Goal: Transaction & Acquisition: Purchase product/service

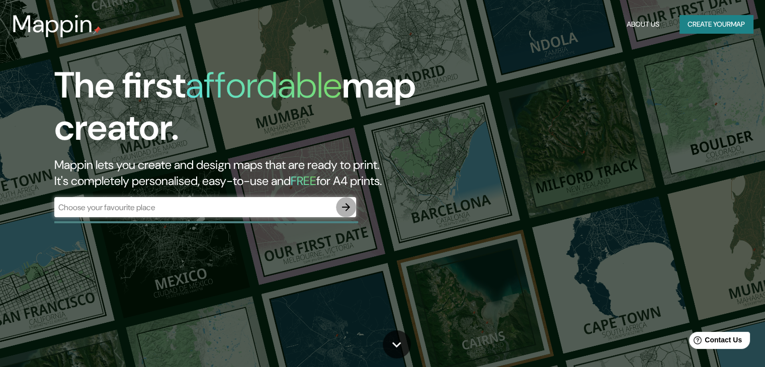
click at [344, 206] on icon "button" at bounding box center [346, 207] width 12 height 12
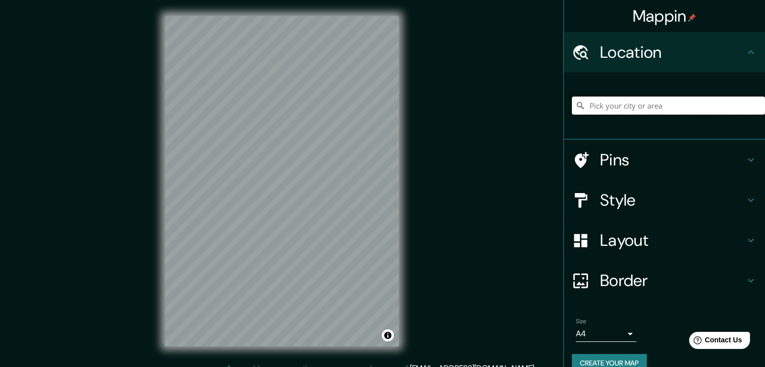
click at [666, 105] on input "Pick your city or area" at bounding box center [668, 106] width 193 height 18
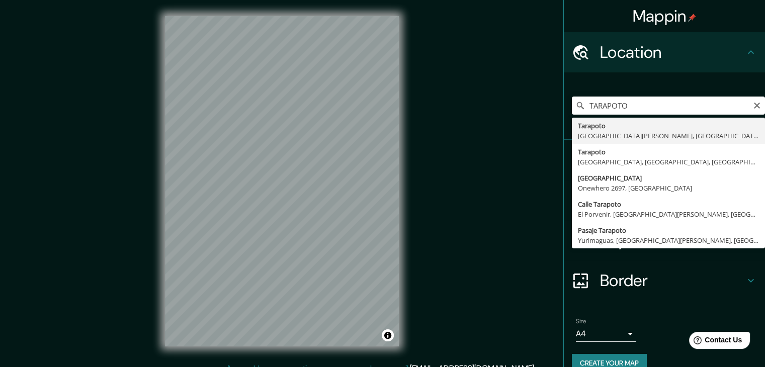
type input "Tarapoto, [GEOGRAPHIC_DATA][PERSON_NAME], [GEOGRAPHIC_DATA]"
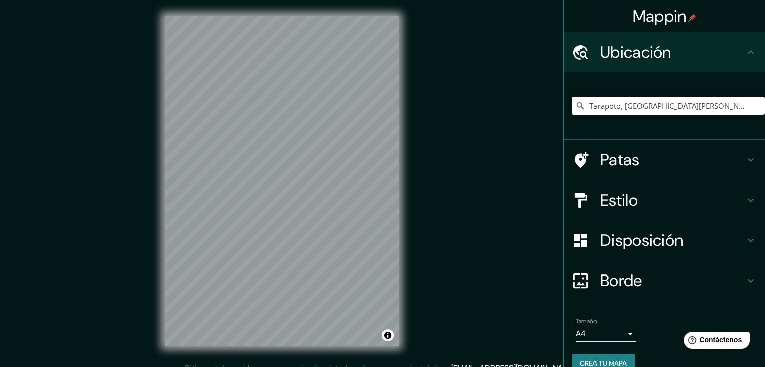
click at [495, 118] on div "Mappin Ubicación Tarapoto, Departamento de San Martín, Perú Patas Estilo Dispos…" at bounding box center [382, 189] width 765 height 379
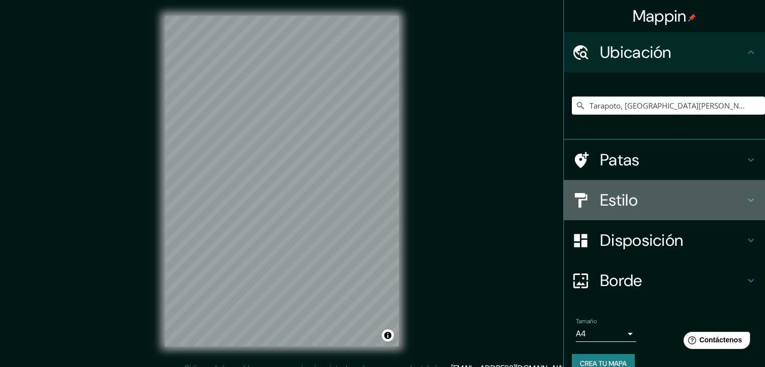
click at [632, 194] on h4 "Estilo" at bounding box center [672, 200] width 145 height 20
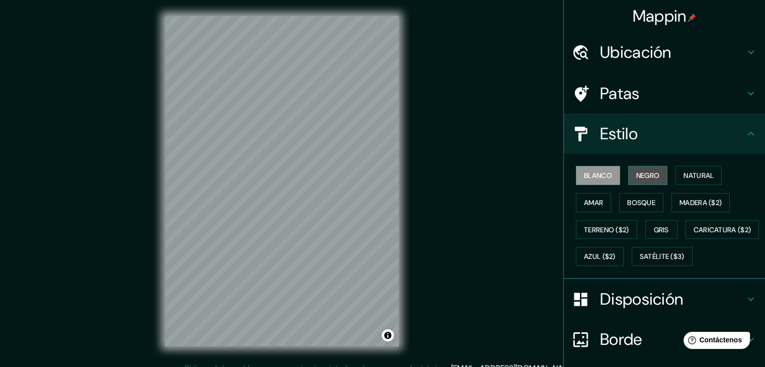
click at [640, 180] on font "Negro" at bounding box center [648, 175] width 24 height 9
click at [596, 199] on button "Amar" at bounding box center [593, 202] width 35 height 19
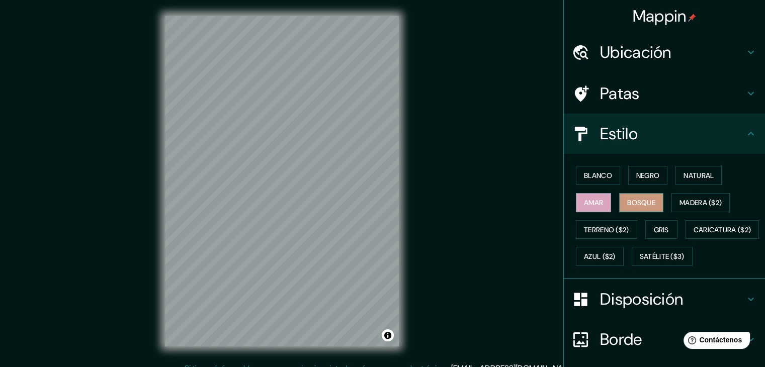
click at [641, 206] on font "Bosque" at bounding box center [641, 202] width 28 height 13
click at [586, 232] on font "Terreno ($2)" at bounding box center [606, 229] width 45 height 9
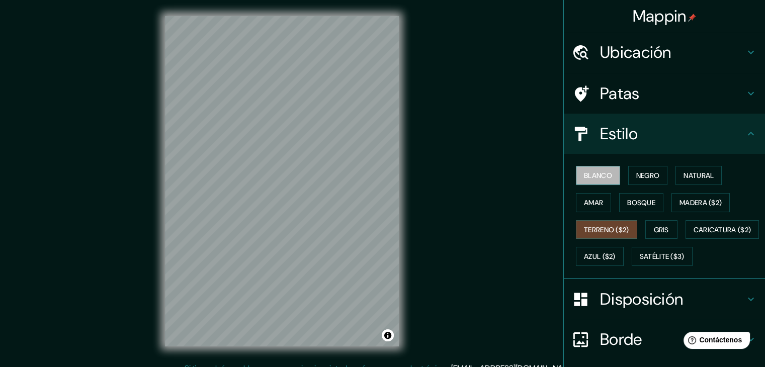
click at [600, 172] on font "Blanco" at bounding box center [598, 175] width 28 height 9
click at [592, 234] on font "Terreno ($2)" at bounding box center [606, 229] width 45 height 13
click at [654, 230] on font "Gris" at bounding box center [661, 229] width 15 height 9
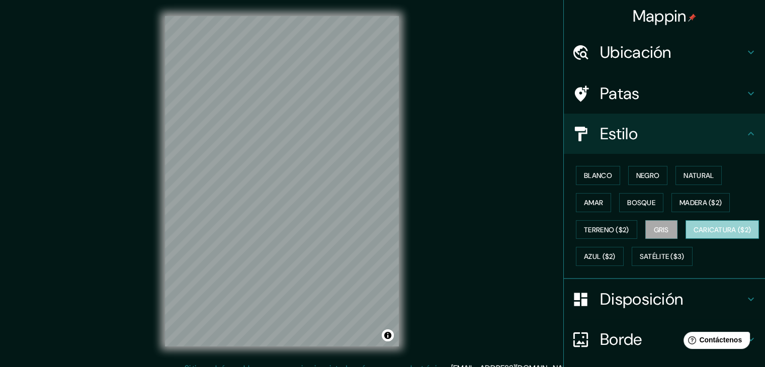
click at [693, 234] on font "Caricatura ($2)" at bounding box center [722, 229] width 58 height 9
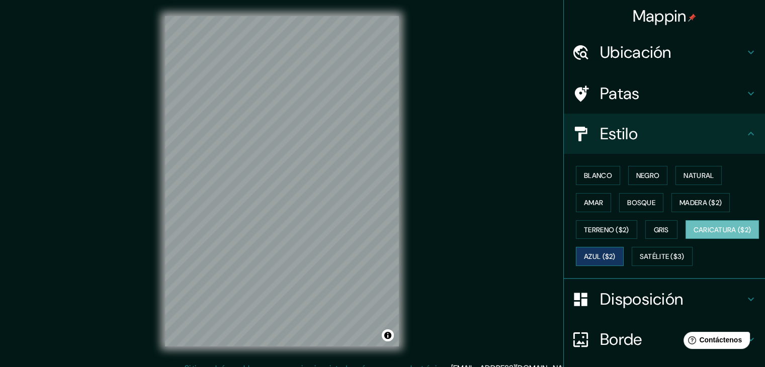
click at [615, 256] on font "Azul ($2)" at bounding box center [600, 256] width 32 height 9
click at [606, 171] on button "Blanco" at bounding box center [598, 175] width 44 height 19
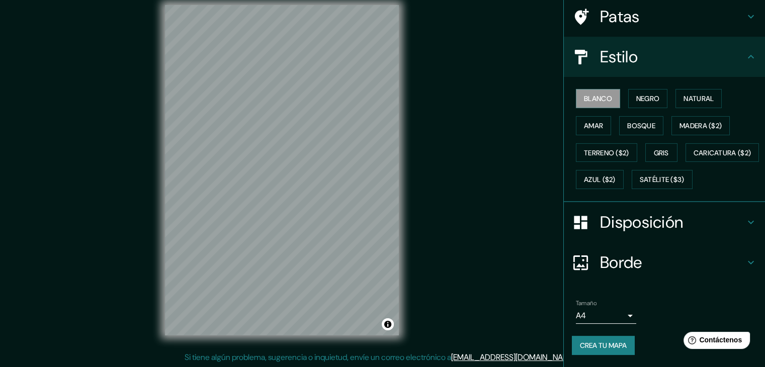
scroll to position [12, 0]
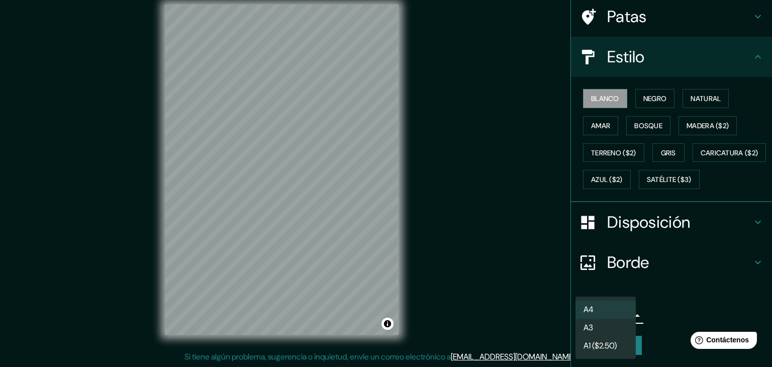
click at [615, 318] on body "Mappin Ubicación Tarapoto, Departamento de San Martín, Perú Patas Estilo Blanco…" at bounding box center [386, 171] width 772 height 367
click at [611, 328] on li "A3" at bounding box center [606, 328] width 60 height 19
type input "a4"
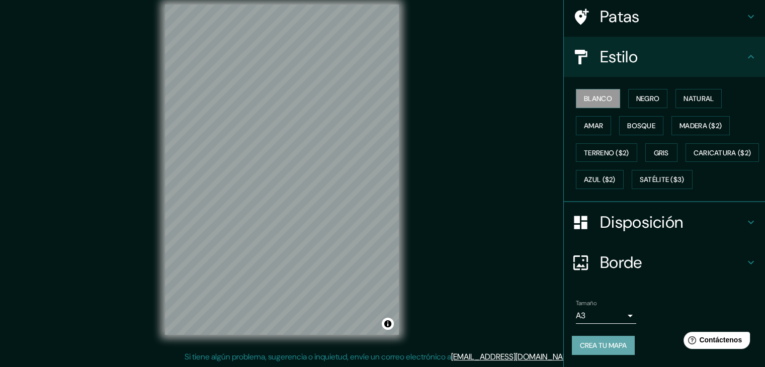
click at [597, 347] on font "Crea tu mapa" at bounding box center [603, 345] width 47 height 9
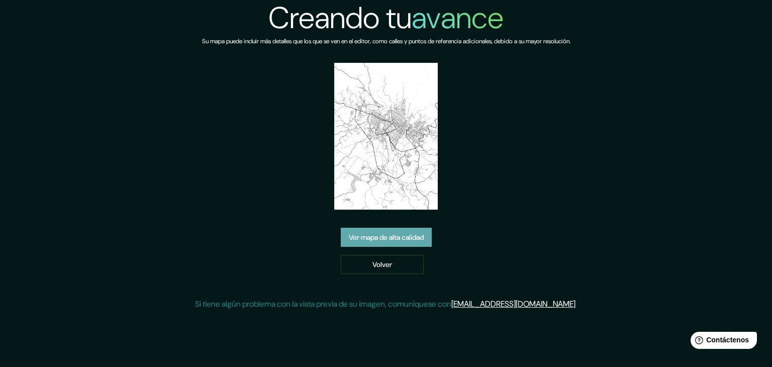
click at [395, 238] on font "Ver mapa de alta calidad" at bounding box center [386, 237] width 75 height 9
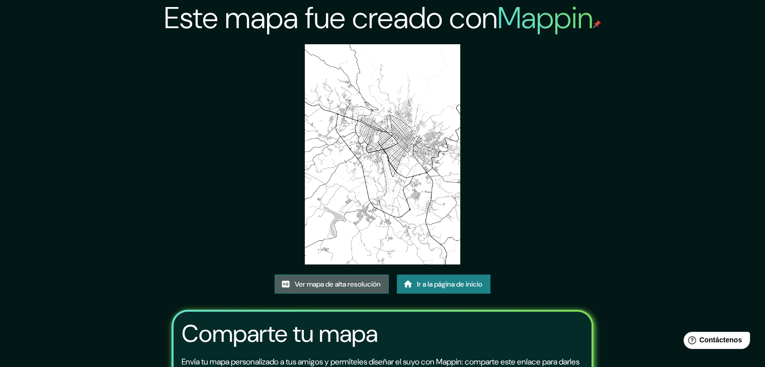
click at [330, 284] on font "Ver mapa de alta resolución" at bounding box center [338, 284] width 86 height 9
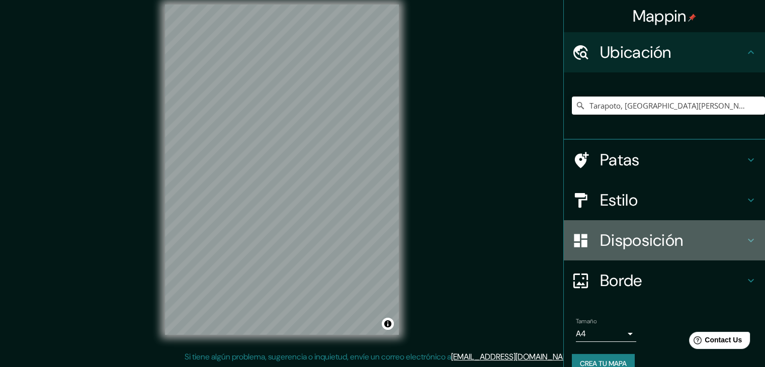
click at [625, 238] on font "Disposición" at bounding box center [641, 240] width 83 height 21
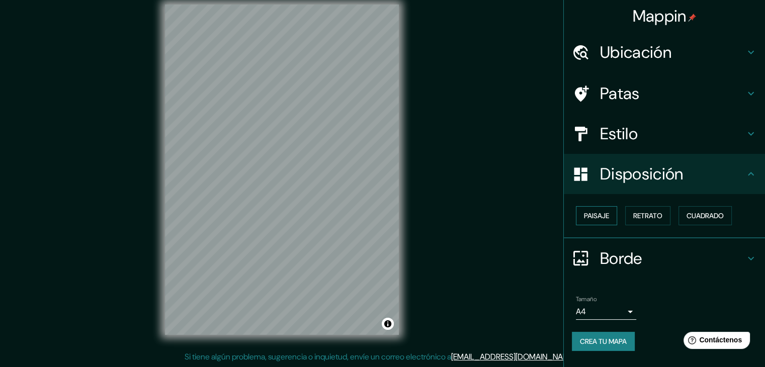
click at [611, 215] on button "Paisaje" at bounding box center [596, 215] width 41 height 19
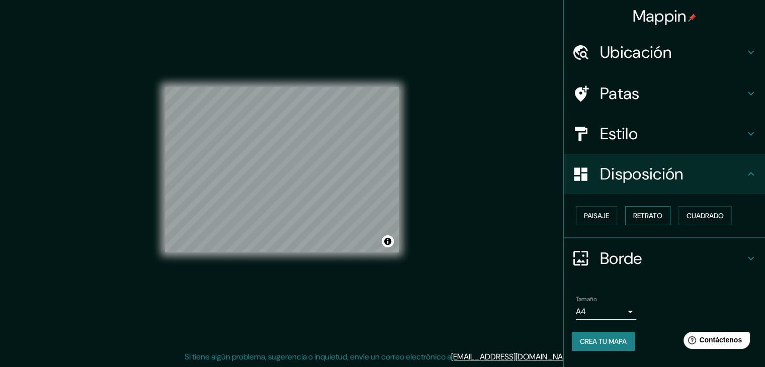
click at [650, 219] on font "Retrato" at bounding box center [647, 215] width 29 height 9
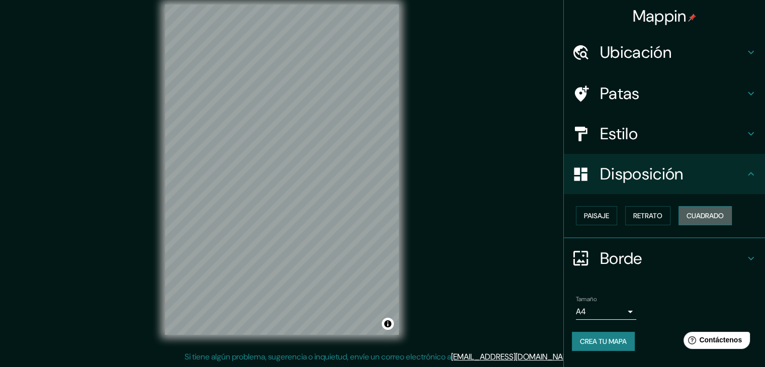
click at [707, 222] on button "Cuadrado" at bounding box center [704, 215] width 53 height 19
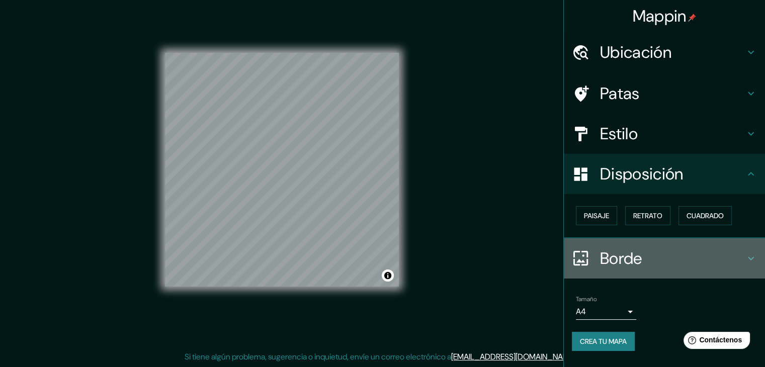
click at [620, 262] on font "Borde" at bounding box center [621, 258] width 42 height 21
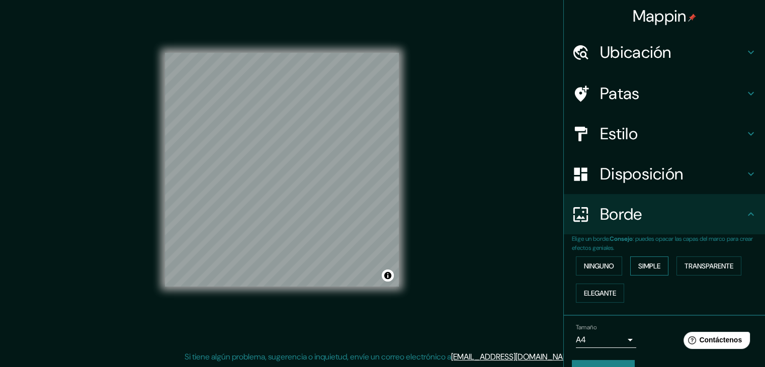
click at [651, 270] on font "Simple" at bounding box center [649, 265] width 22 height 13
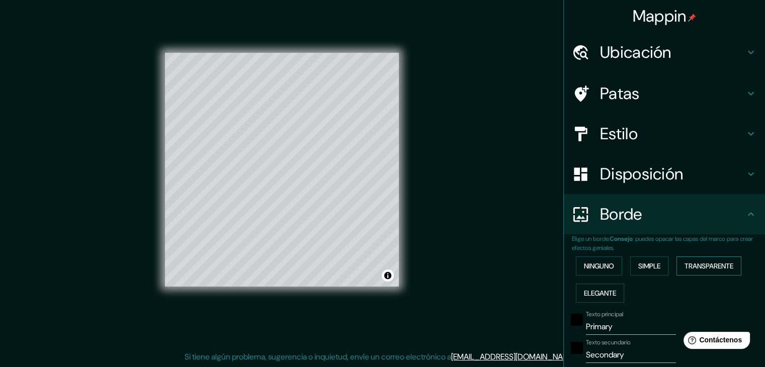
click at [697, 264] on font "Transparente" at bounding box center [708, 265] width 49 height 9
click at [589, 299] on button "Elegante" at bounding box center [600, 293] width 48 height 19
click at [587, 272] on button "Ninguno" at bounding box center [599, 265] width 46 height 19
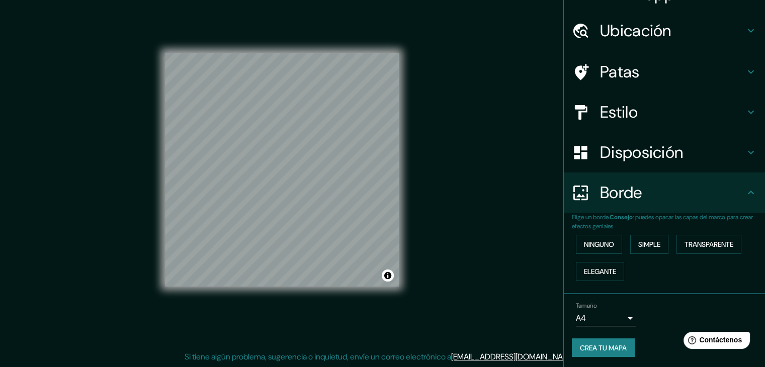
scroll to position [23, 0]
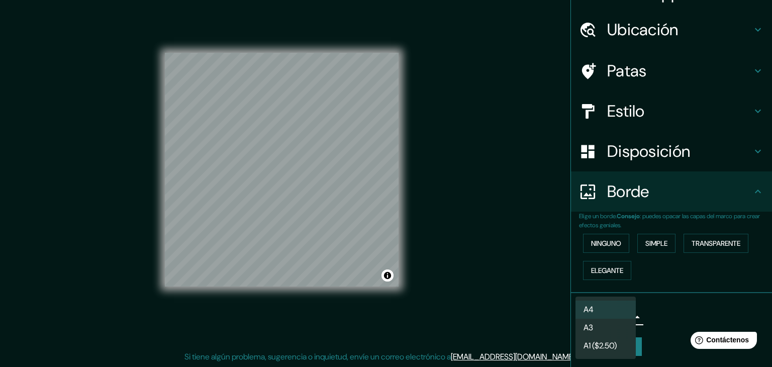
click at [616, 314] on body "Mappin Ubicación Tarapoto, [GEOGRAPHIC_DATA][PERSON_NAME], [GEOGRAPHIC_DATA] Pa…" at bounding box center [386, 171] width 772 height 367
click at [613, 326] on li "A3" at bounding box center [606, 328] width 60 height 19
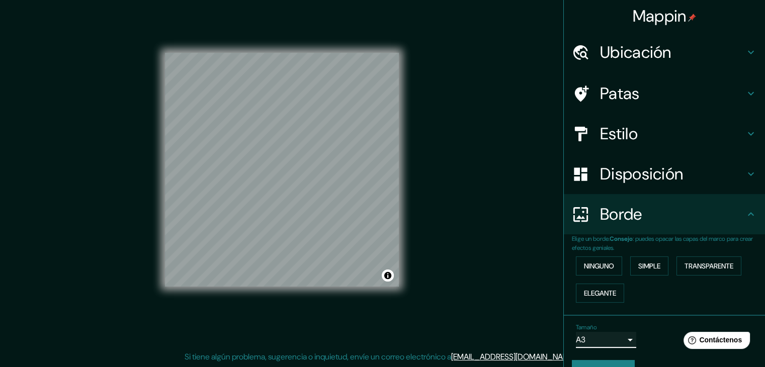
scroll to position [0, 0]
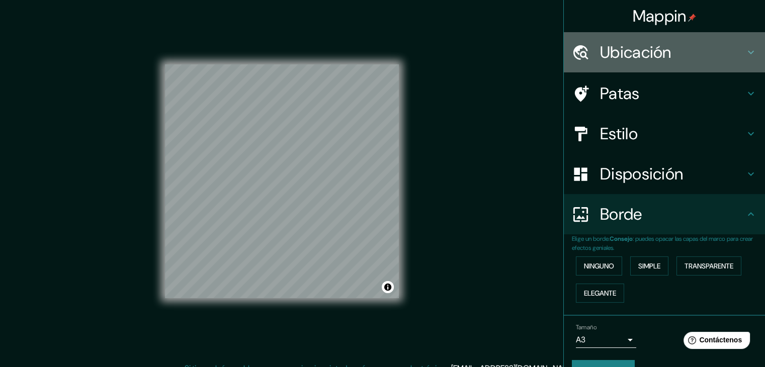
click at [632, 59] on font "Ubicación" at bounding box center [635, 52] width 71 height 21
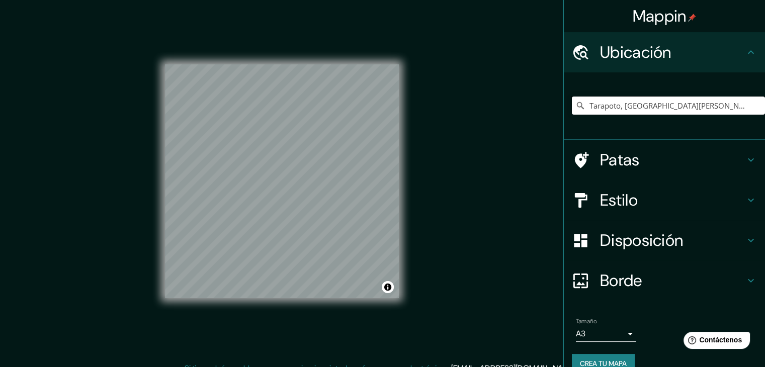
click at [640, 108] on input "Tarapoto, [GEOGRAPHIC_DATA][PERSON_NAME], [GEOGRAPHIC_DATA]" at bounding box center [668, 106] width 193 height 18
click at [739, 102] on input "Tarapoto, [GEOGRAPHIC_DATA][PERSON_NAME], [GEOGRAPHIC_DATA]" at bounding box center [668, 106] width 193 height 18
drag, startPoint x: 749, startPoint y: 107, endPoint x: 472, endPoint y: 108, distance: 276.6
click at [472, 108] on div "Mappin Ubicación Tarapoto, [GEOGRAPHIC_DATA][PERSON_NAME], [GEOGRAPHIC_DATA] Pa…" at bounding box center [382, 189] width 765 height 379
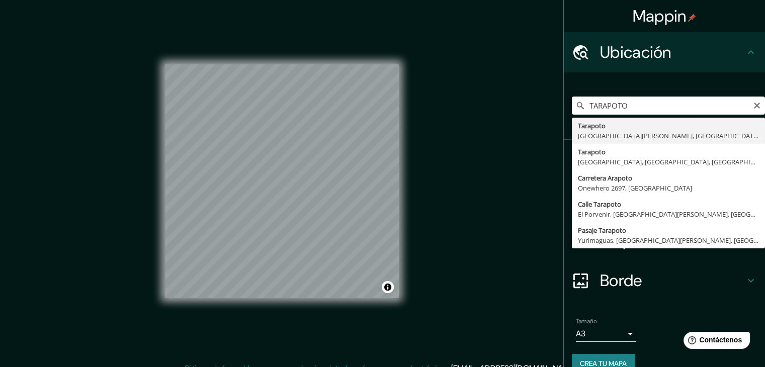
type input "Tarapoto, [GEOGRAPHIC_DATA][PERSON_NAME], [GEOGRAPHIC_DATA]"
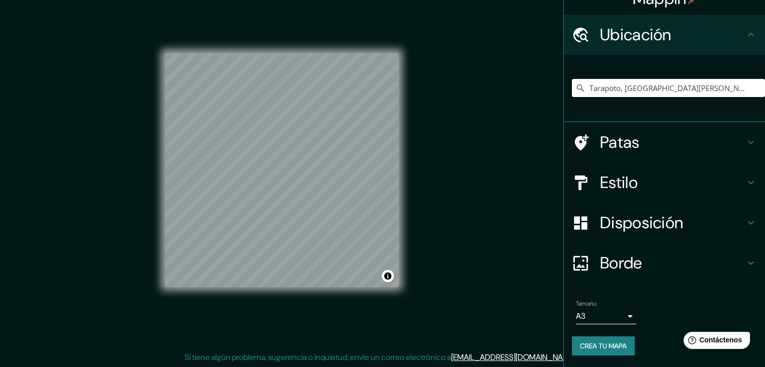
scroll to position [12, 0]
click at [609, 344] on font "Crea tu mapa" at bounding box center [603, 345] width 47 height 9
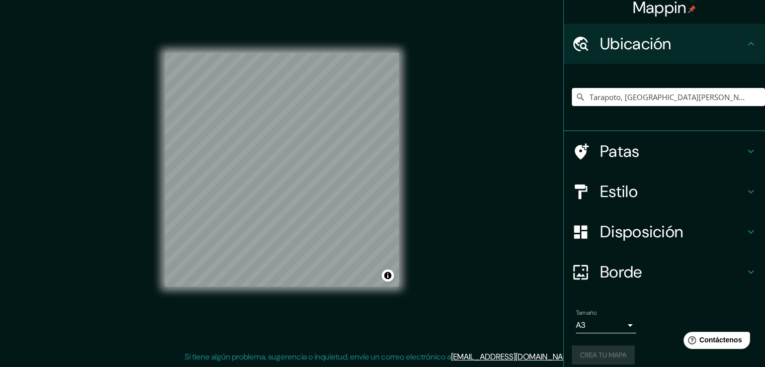
scroll to position [18, 0]
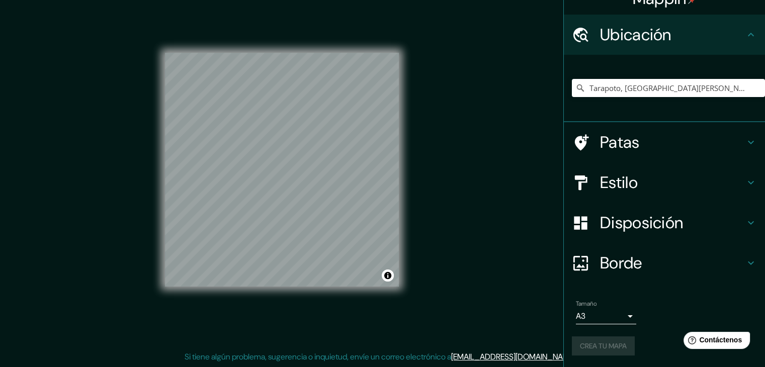
click at [676, 322] on div "Tamaño A3 single" at bounding box center [664, 312] width 185 height 32
click at [593, 348] on div "Crea tu mapa" at bounding box center [664, 345] width 185 height 19
click at [593, 346] on font "Crea tu mapa" at bounding box center [603, 345] width 47 height 9
click at [470, 278] on div "Mappin Ubicación Tarapoto, [GEOGRAPHIC_DATA][PERSON_NAME], [GEOGRAPHIC_DATA] [G…" at bounding box center [382, 177] width 765 height 379
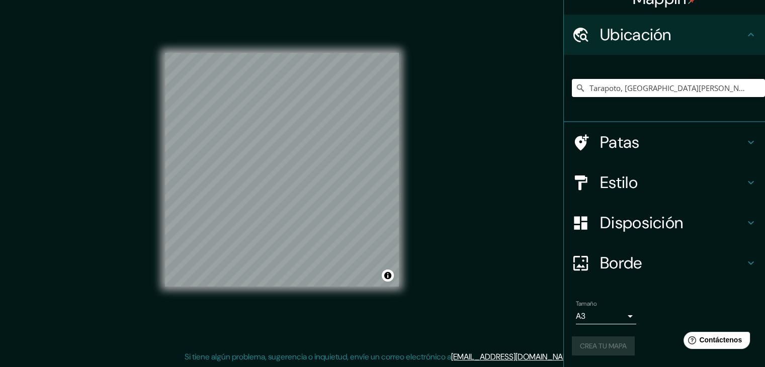
click at [604, 347] on div "Crea tu mapa" at bounding box center [664, 345] width 185 height 19
click at [603, 346] on div "Crea tu mapa" at bounding box center [664, 345] width 185 height 19
click at [601, 347] on div "Crea tu mapa" at bounding box center [664, 345] width 185 height 19
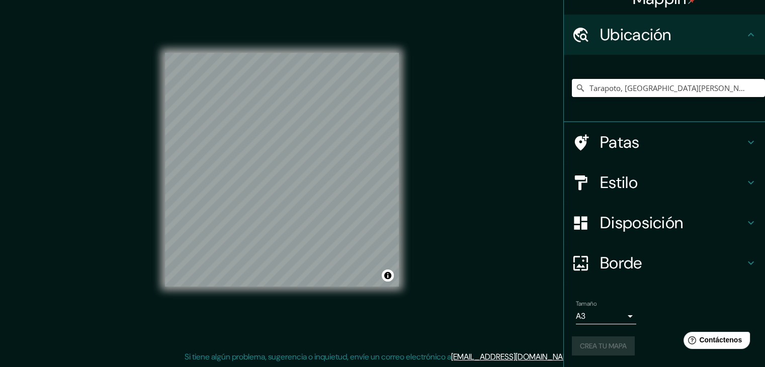
click at [601, 347] on div "Crea tu mapa" at bounding box center [664, 345] width 185 height 19
